Goal: Information Seeking & Learning: Find specific fact

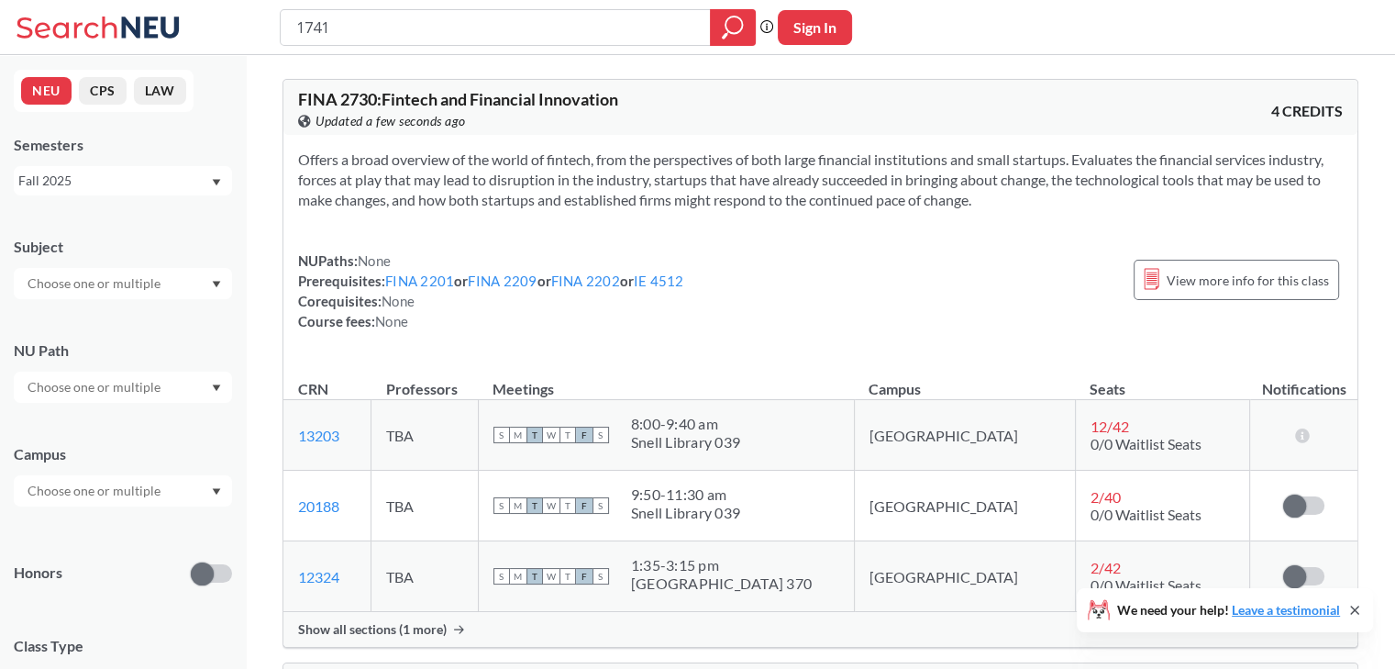
type input "17417"
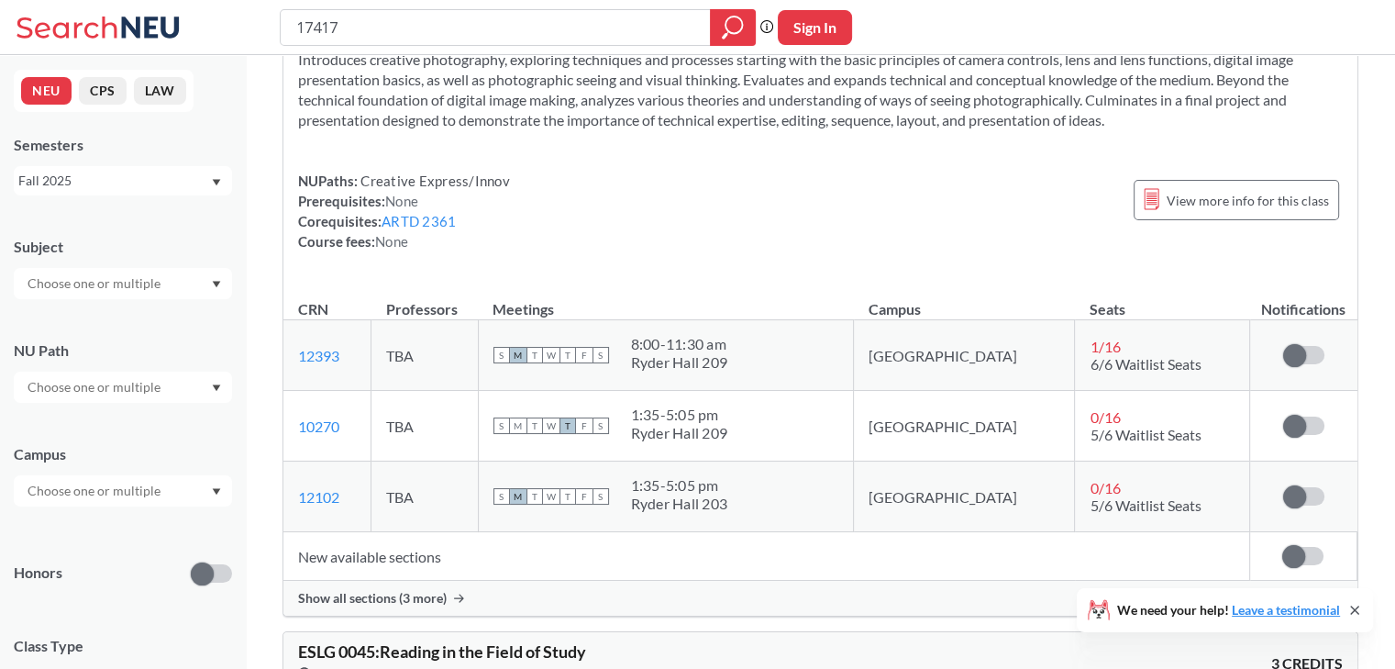
scroll to position [92, 0]
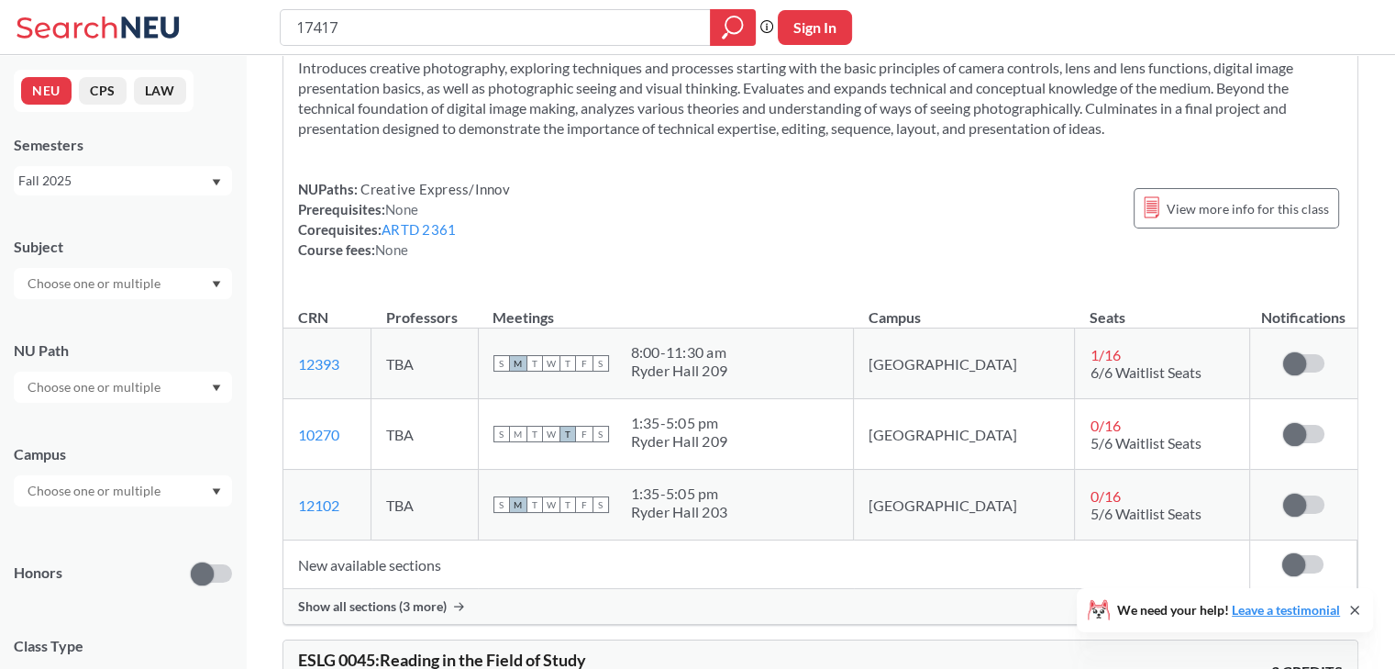
click at [415, 602] on span "Show all sections (3 more)" at bounding box center [372, 606] width 149 height 17
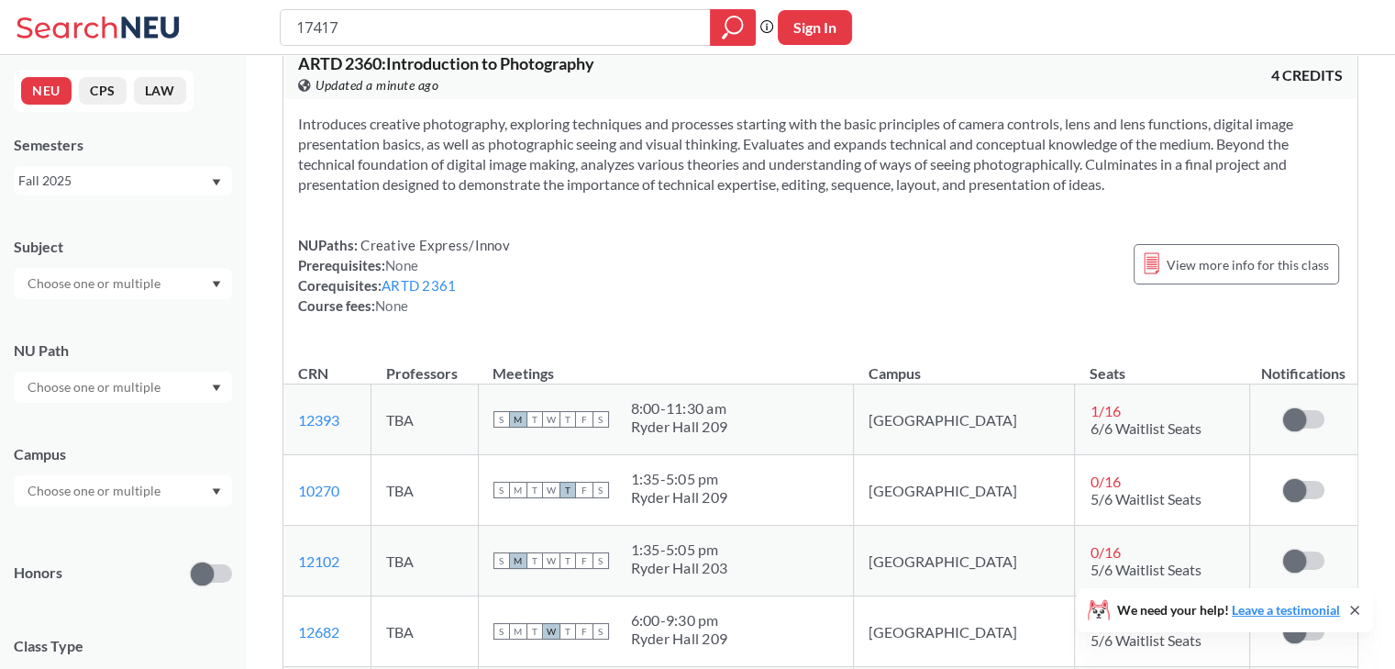
scroll to position [33, 0]
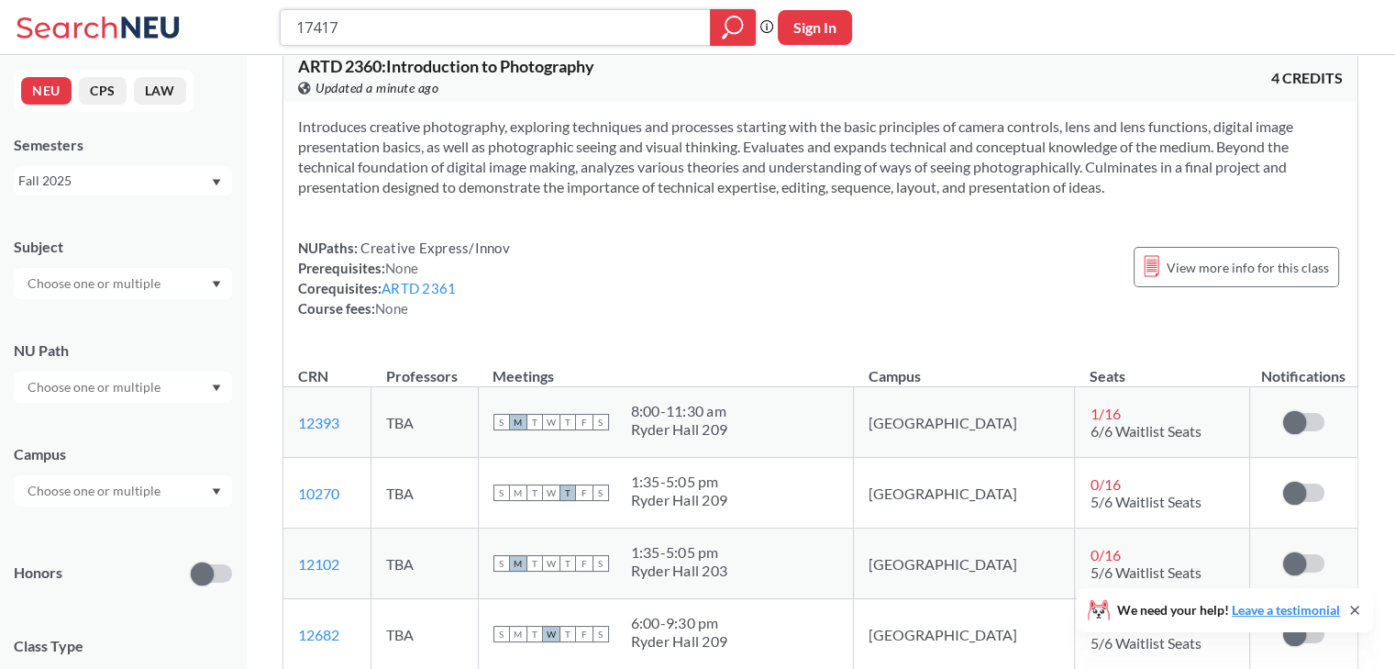
click at [449, 25] on input "17417" at bounding box center [495, 27] width 403 height 31
click at [448, 287] on link "ARTD 2361" at bounding box center [419, 288] width 74 height 17
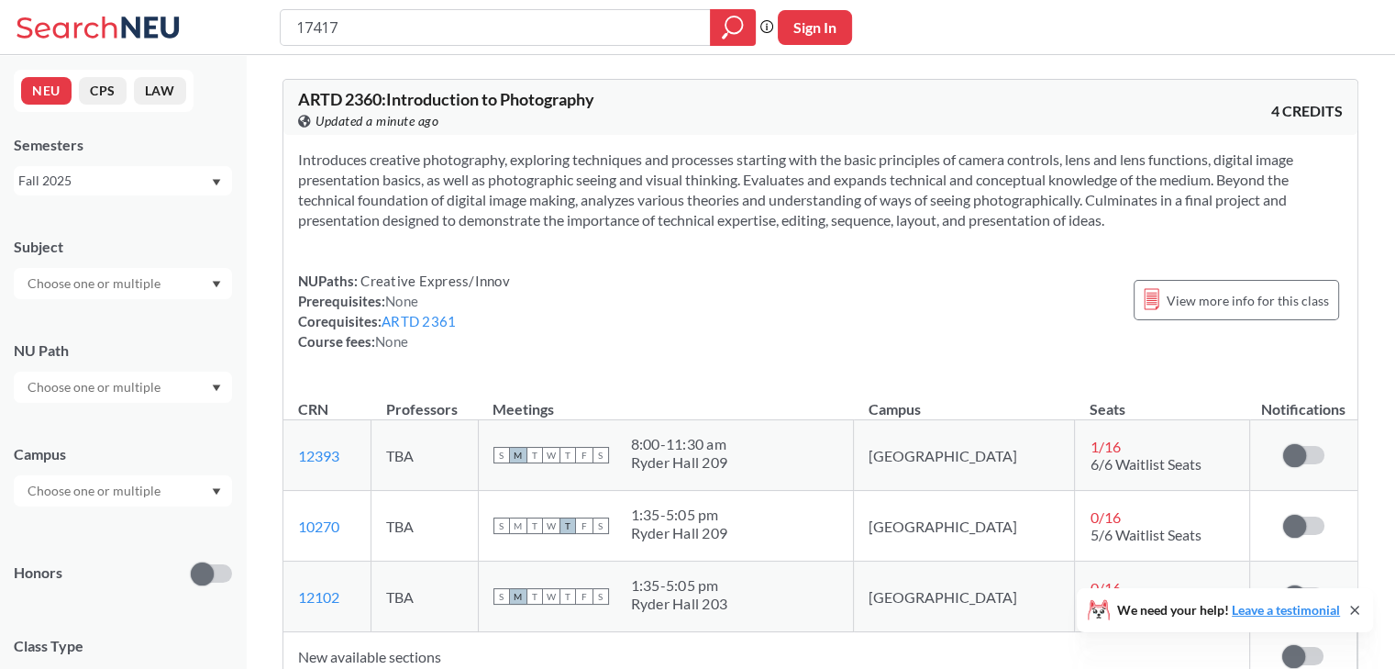
click at [614, 94] on div "ARTD 2360 : Introduction to Photography View this course on Banner. Updated a m…" at bounding box center [559, 111] width 523 height 40
drag, startPoint x: 360, startPoint y: 448, endPoint x: 294, endPoint y: 452, distance: 65.3
click at [294, 452] on td "12393 View this section on Banner." at bounding box center [327, 455] width 88 height 71
copy link "12393"
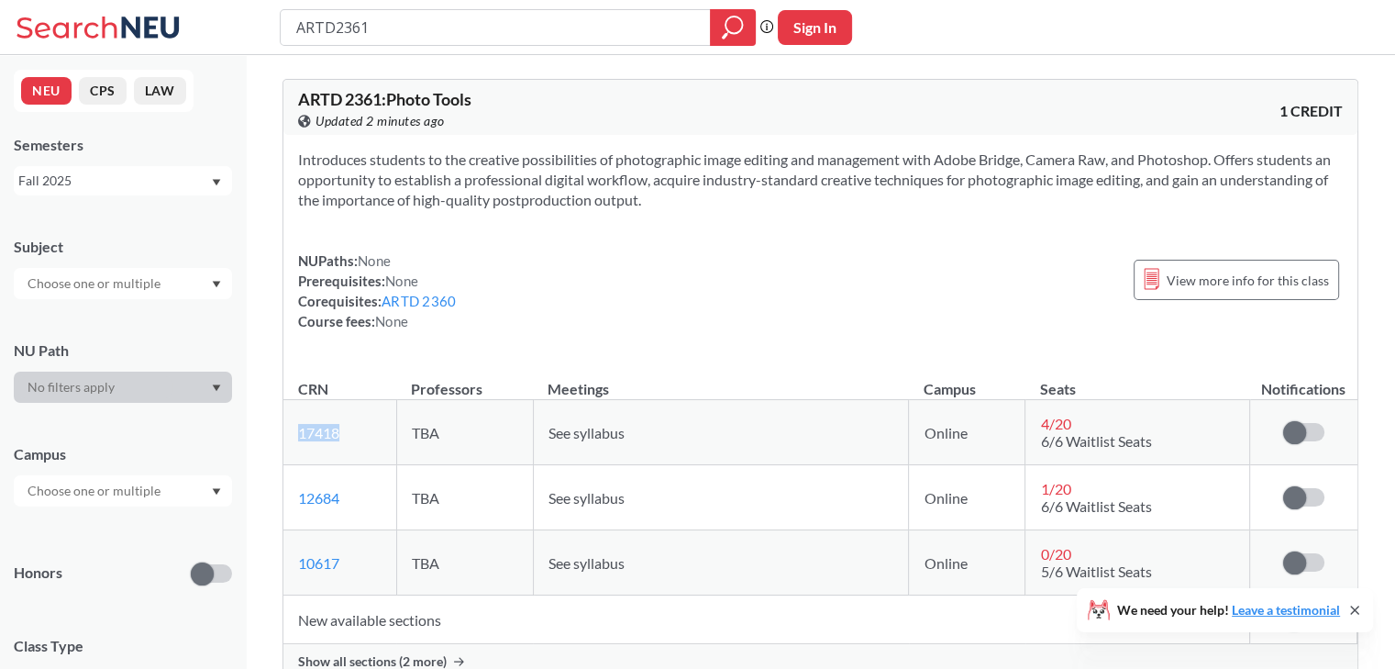
drag, startPoint x: 354, startPoint y: 424, endPoint x: 285, endPoint y: 428, distance: 68.9
click at [285, 428] on td "17418 View this section on Banner." at bounding box center [339, 432] width 113 height 65
copy link "17418"
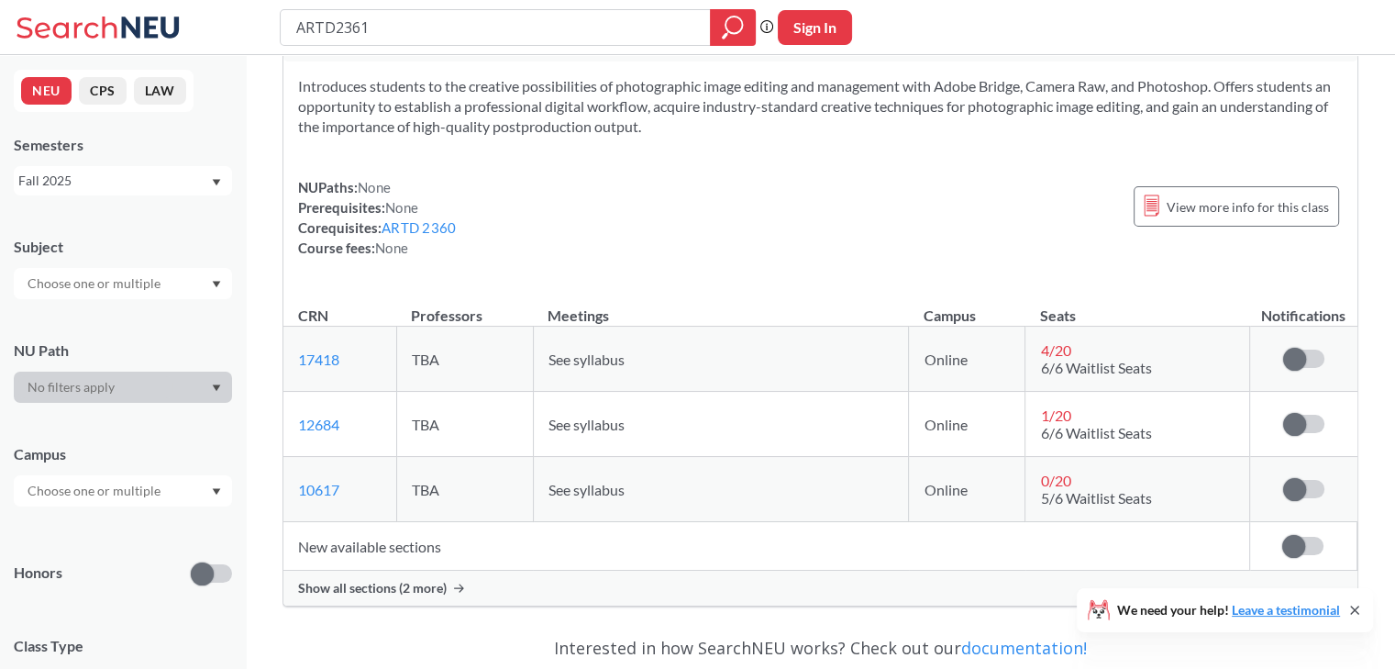
scroll to position [72, 0]
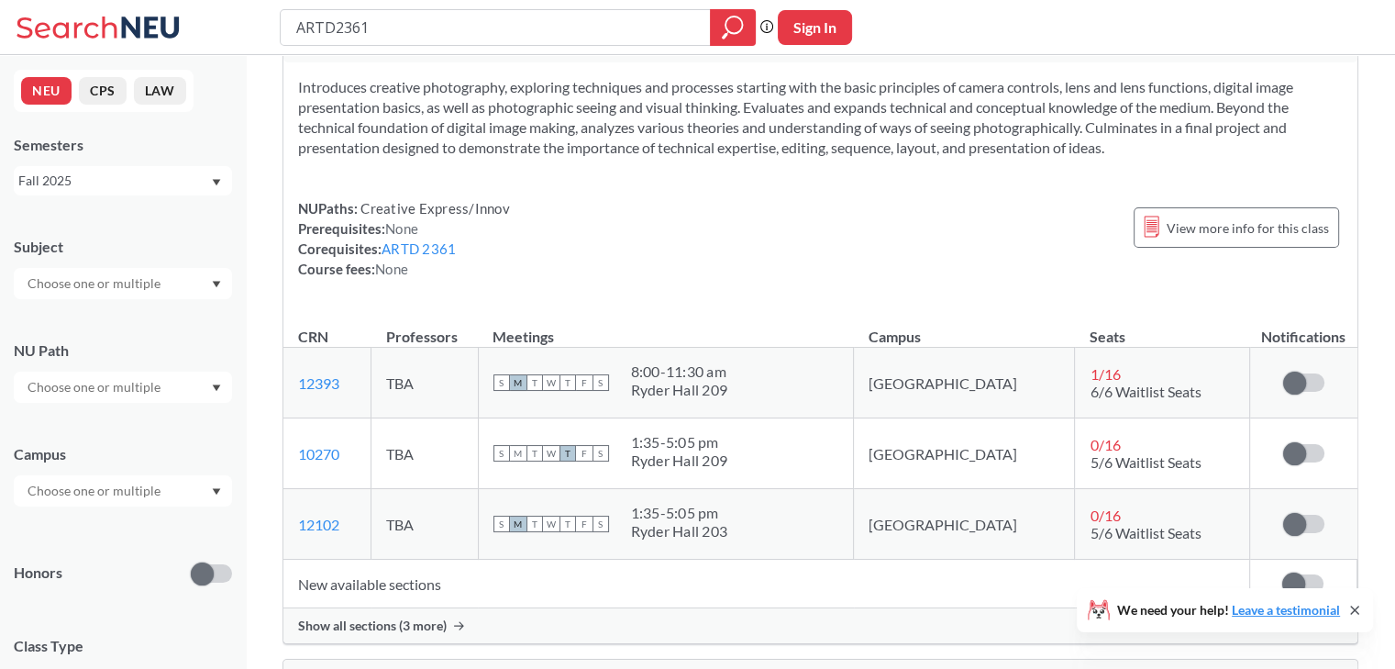
type input "17417"
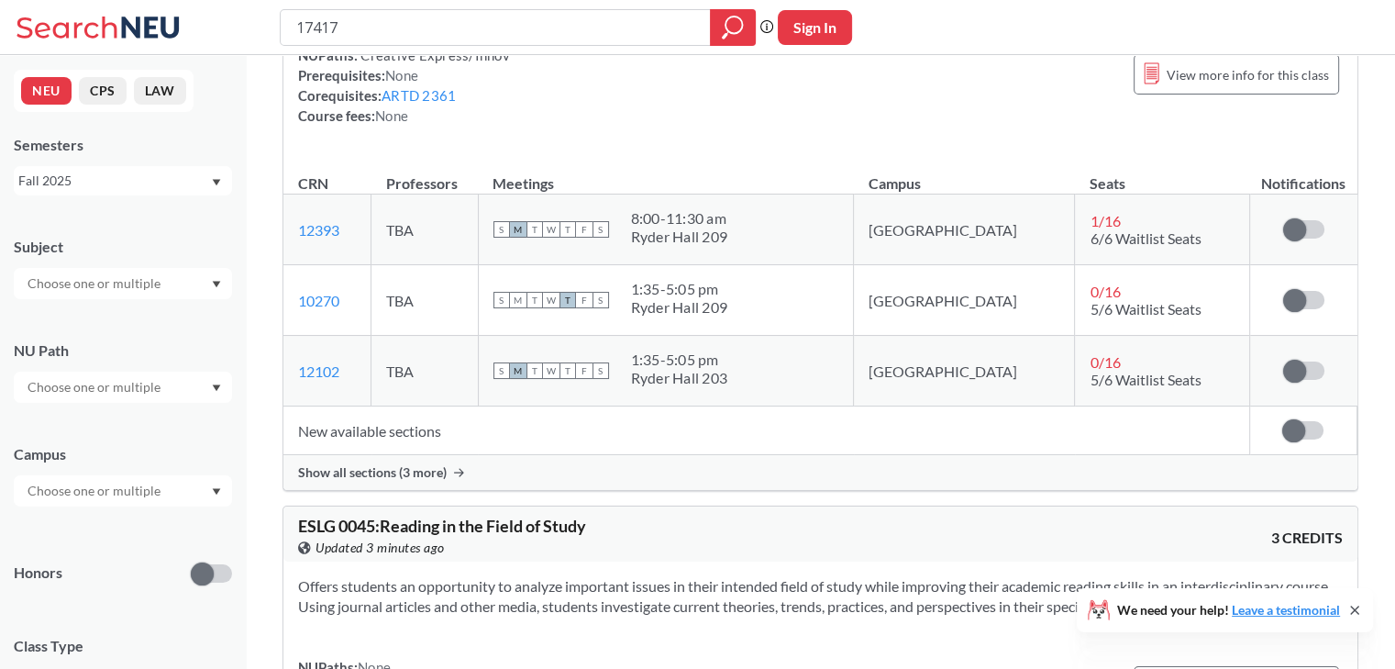
scroll to position [231, 0]
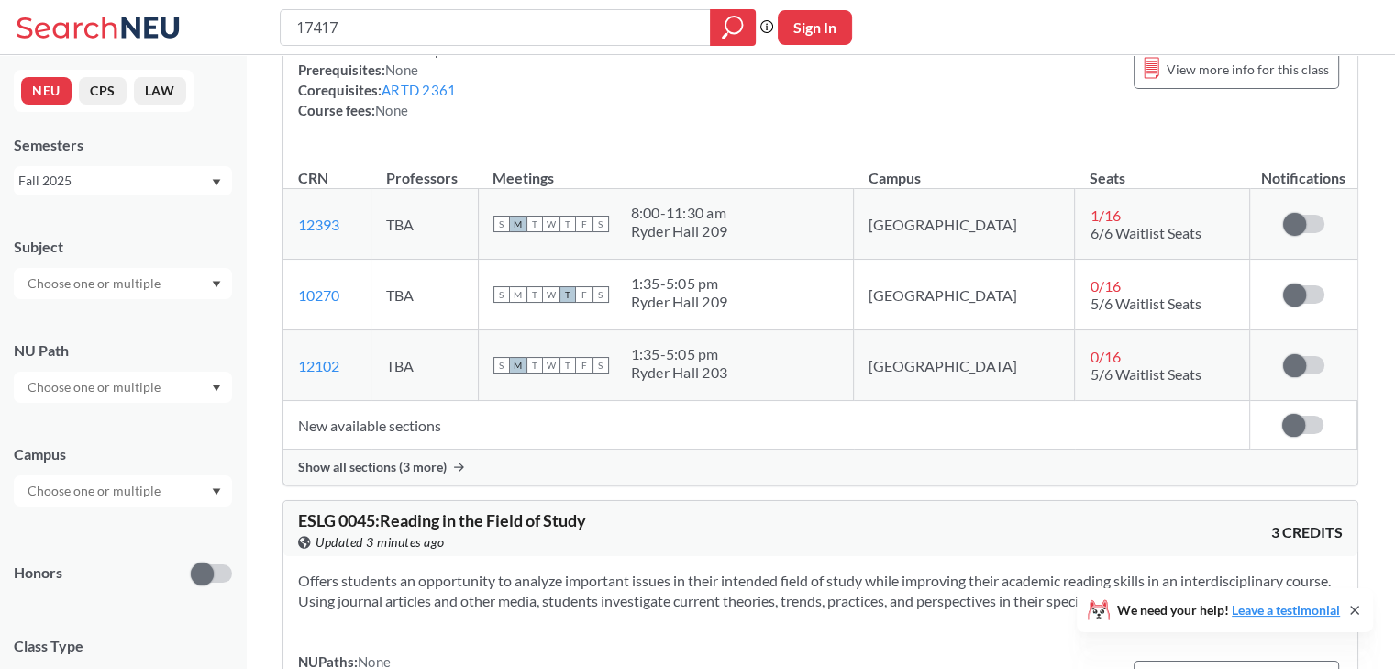
click at [365, 461] on span "Show all sections (3 more)" at bounding box center [372, 467] width 149 height 17
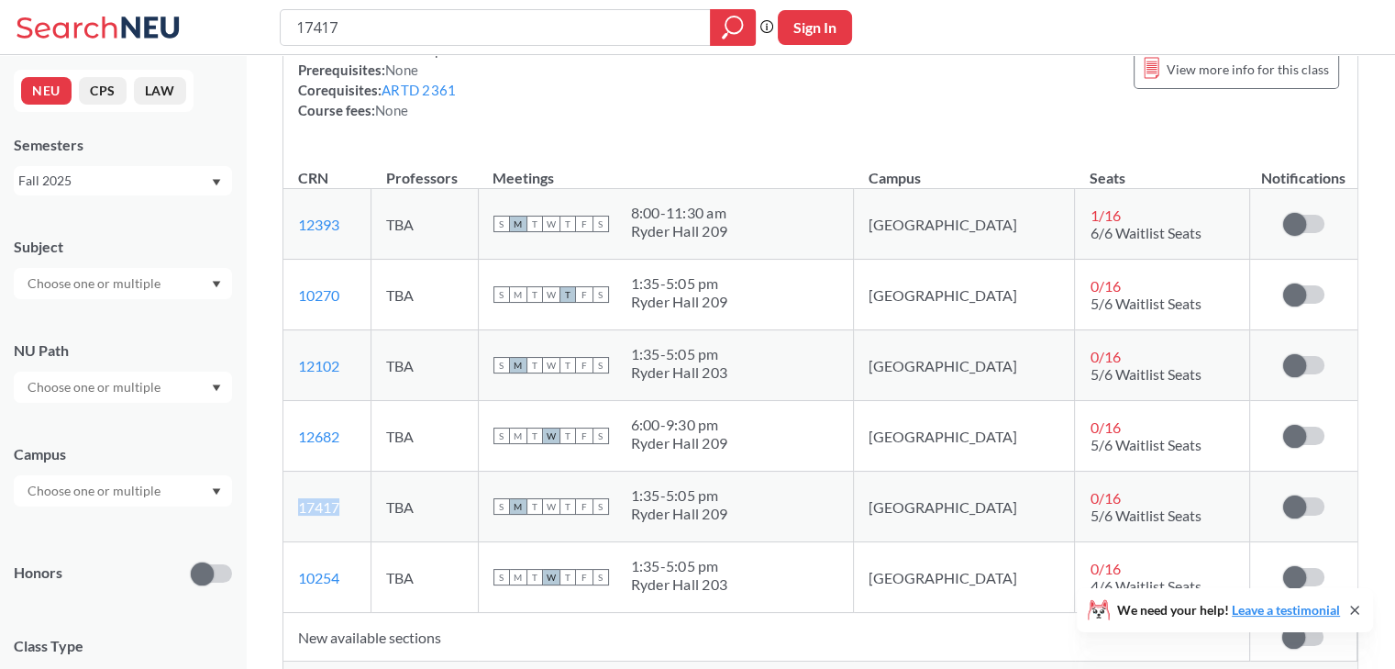
drag, startPoint x: 365, startPoint y: 506, endPoint x: 283, endPoint y: 508, distance: 81.7
click at [283, 508] on td "17417 View this section on Banner." at bounding box center [327, 506] width 88 height 71
copy link "17417"
